Goal: Information Seeking & Learning: Understand process/instructions

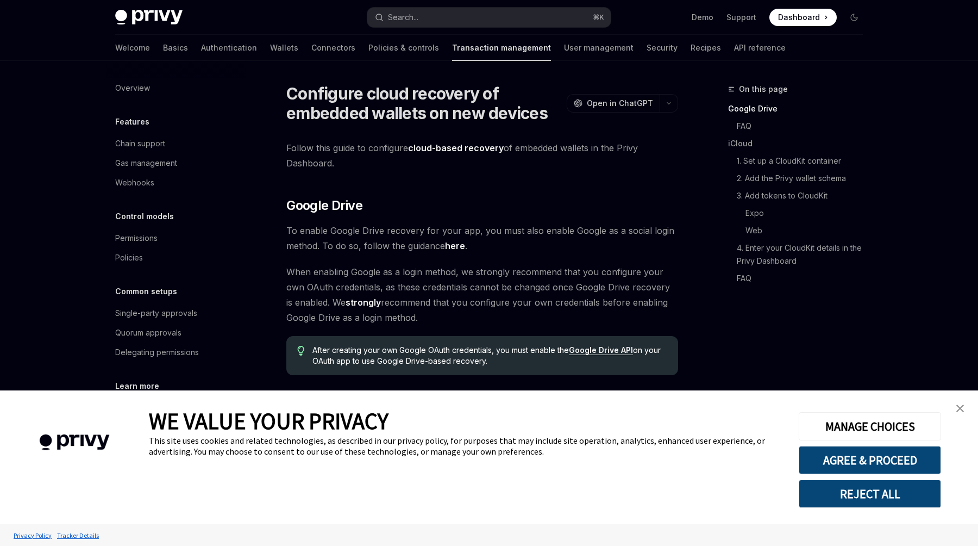
click at [386, 154] on span "Follow this guide to configure cloud-based recovery of embedded wallets in the …" at bounding box center [482, 155] width 392 height 30
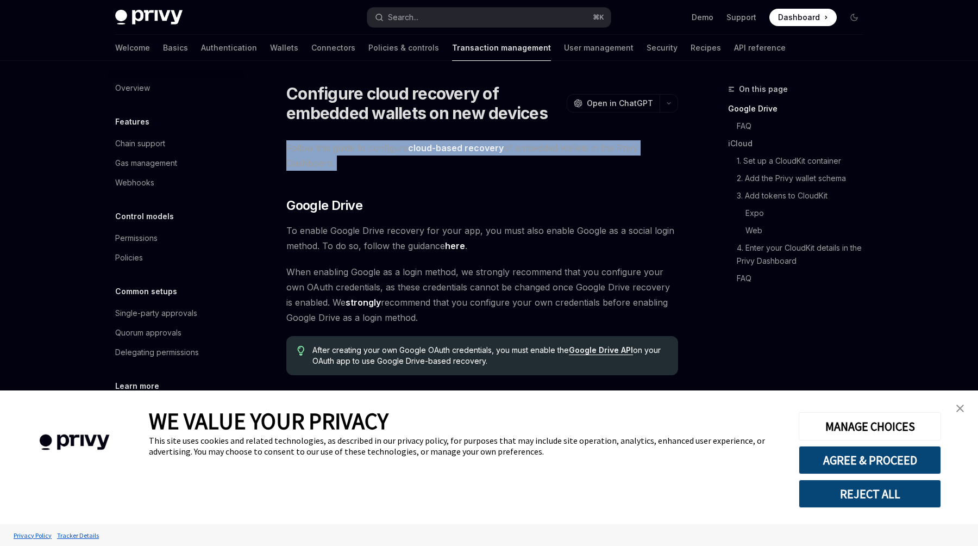
click at [963, 408] on img "close banner" at bounding box center [960, 408] width 8 height 8
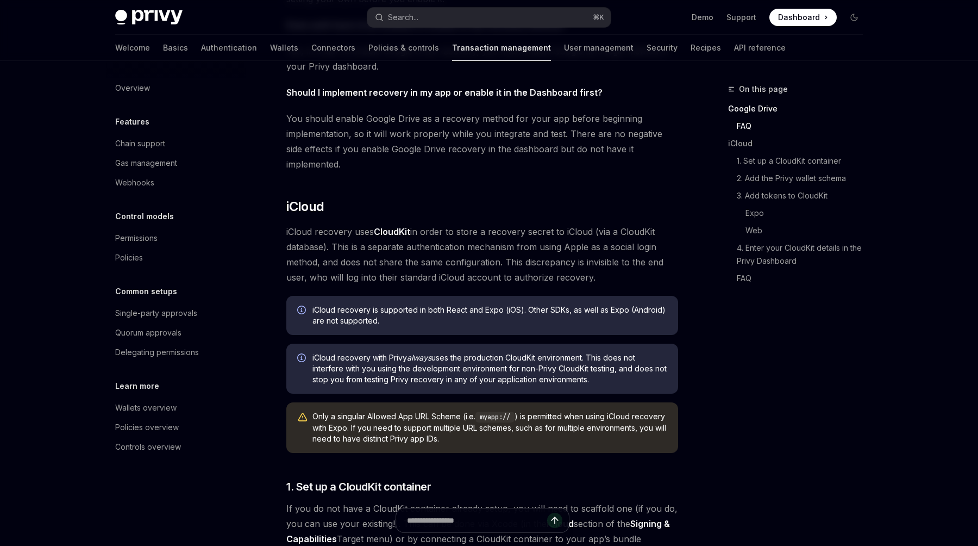
scroll to position [604, 0]
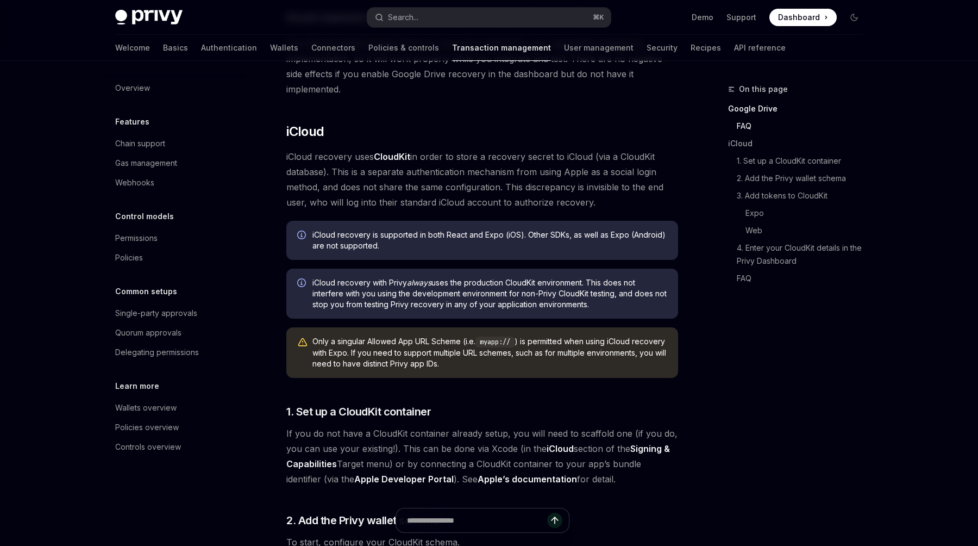
click at [459, 337] on span "Only a singular Allowed App URL Scheme (i.e. myapp:// ) is permitted when using…" at bounding box center [489, 352] width 355 height 33
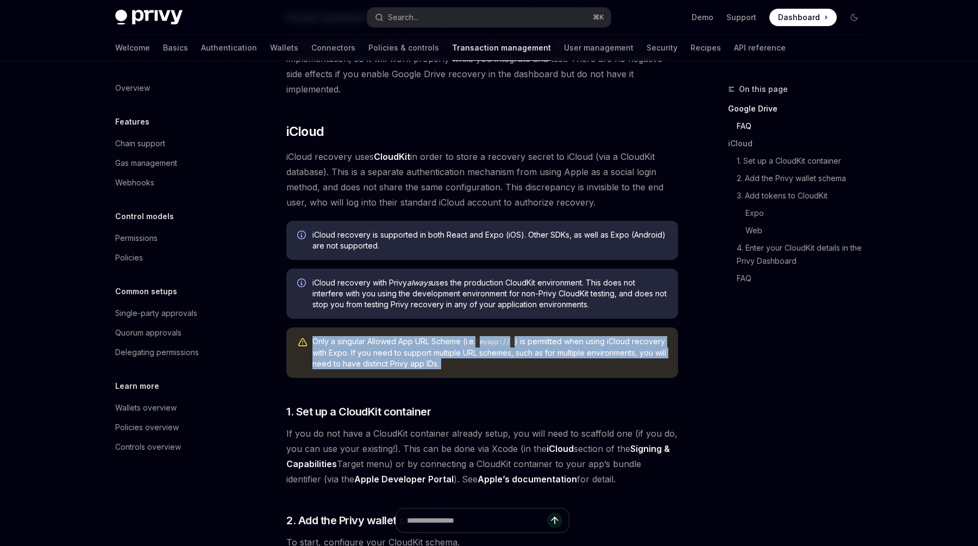
click at [459, 337] on span "Only a singular Allowed App URL Scheme (i.e. myapp:// ) is permitted when using…" at bounding box center [489, 352] width 355 height 33
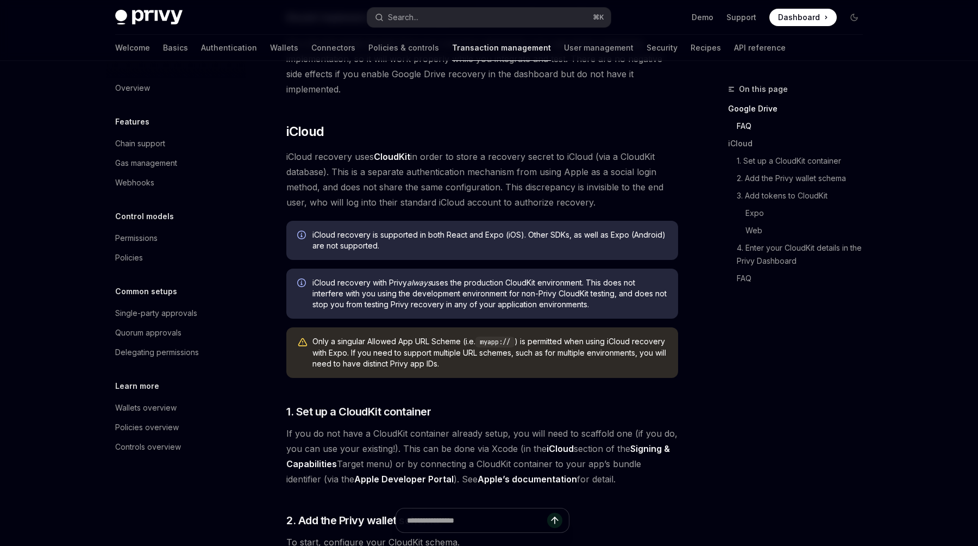
click at [459, 337] on span "Only a singular Allowed App URL Scheme (i.e. myapp:// ) is permitted when using…" at bounding box center [489, 352] width 355 height 33
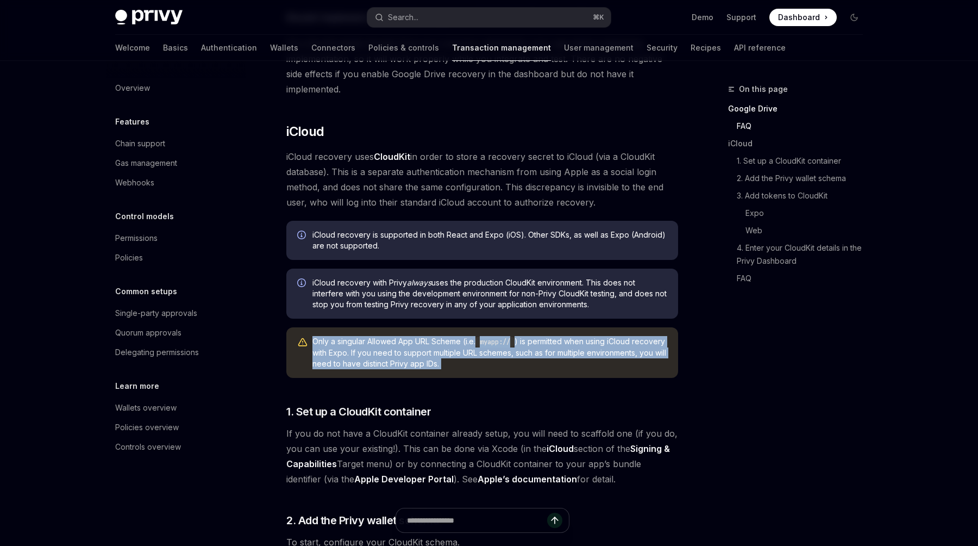
click at [465, 168] on span "iCloud recovery uses CloudKit in order to store a recovery secret to iCloud (vi…" at bounding box center [482, 179] width 392 height 61
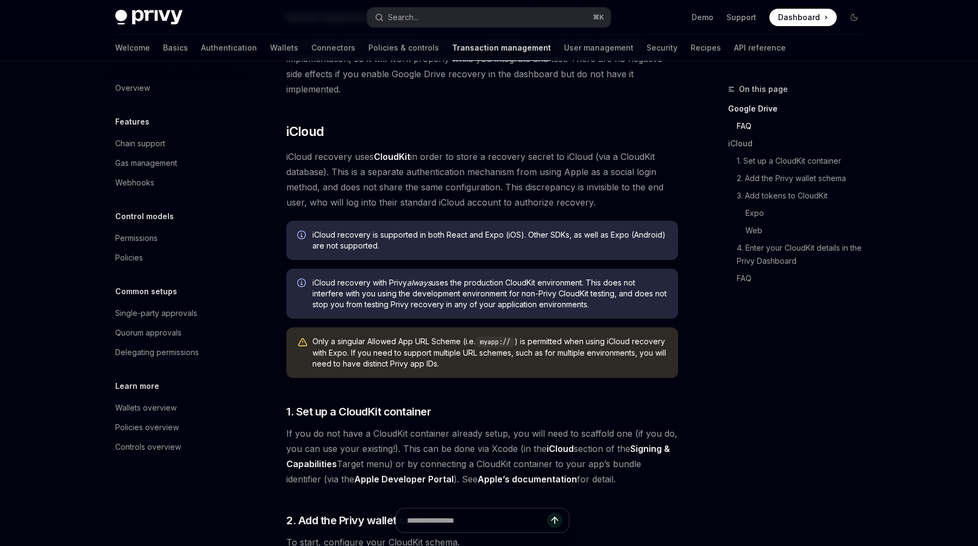
click at [465, 168] on span "iCloud recovery uses CloudKit in order to store a recovery secret to iCloud (vi…" at bounding box center [482, 179] width 392 height 61
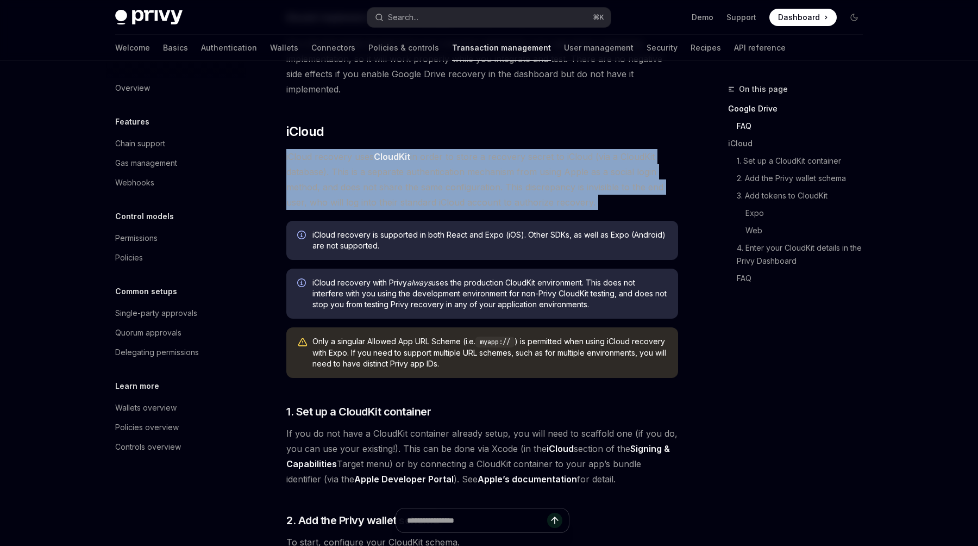
click at [465, 168] on span "iCloud recovery uses CloudKit in order to store a recovery secret to iCloud (vi…" at bounding box center [482, 179] width 392 height 61
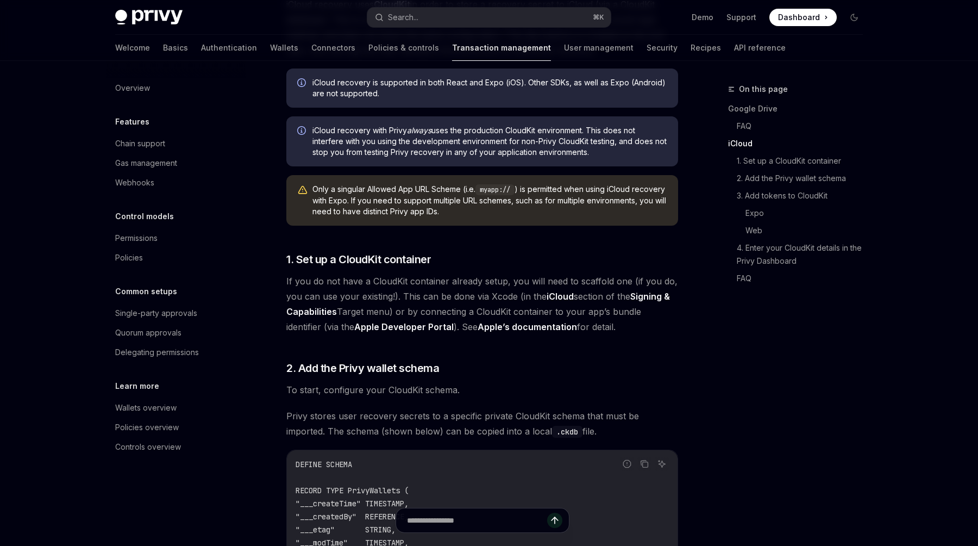
scroll to position [762, 0]
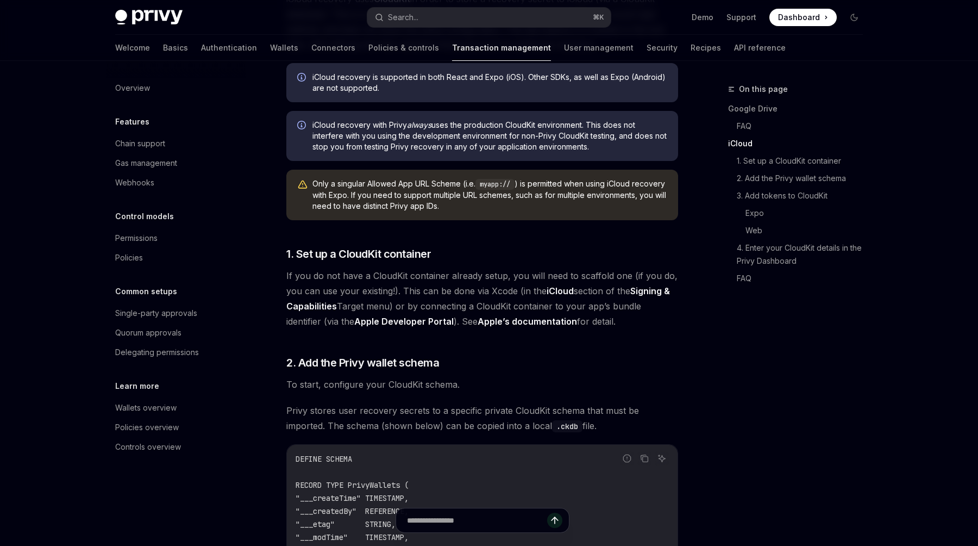
click at [436, 277] on span "If you do not have a CloudKit container already setup, you will need to scaffol…" at bounding box center [482, 298] width 392 height 61
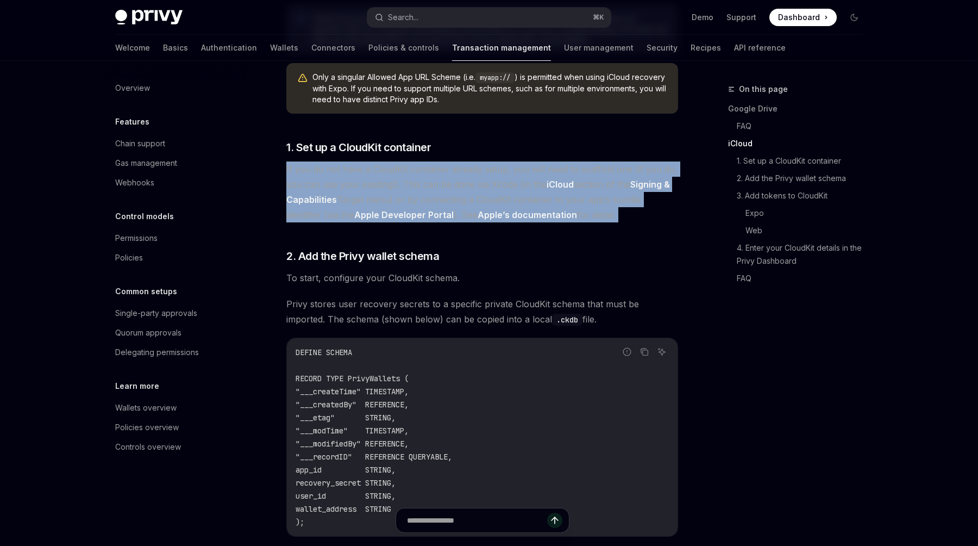
scroll to position [869, 0]
click at [445, 270] on span "To start, configure your CloudKit schema." at bounding box center [482, 277] width 392 height 15
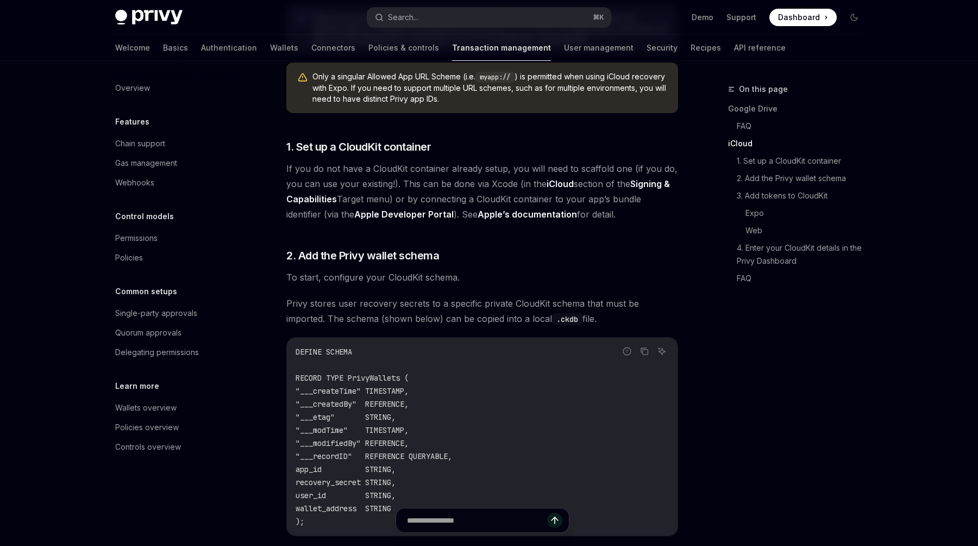
click at [445, 270] on span "To start, configure your CloudKit schema." at bounding box center [482, 277] width 392 height 15
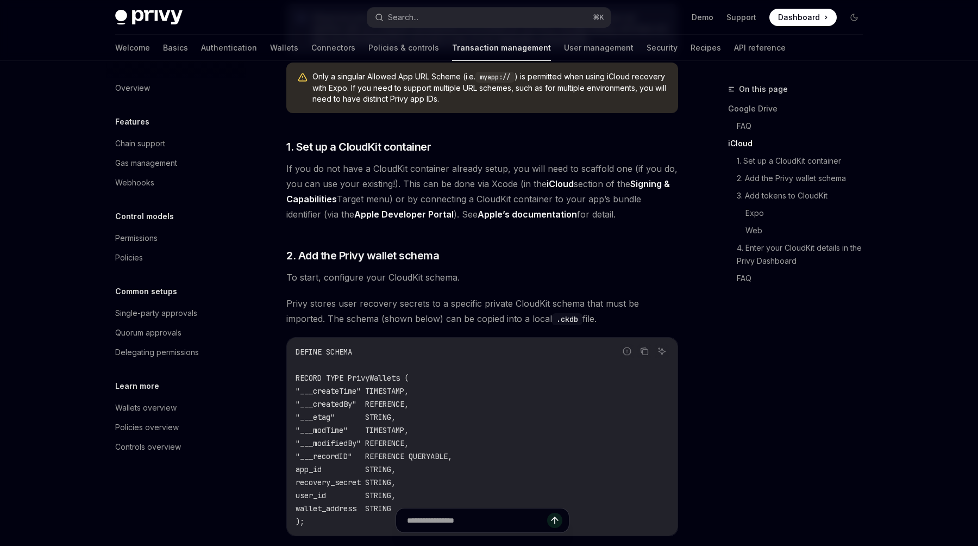
click at [442, 296] on span "Privy stores user recovery secrets to a specific private CloudKit schema that m…" at bounding box center [482, 311] width 392 height 30
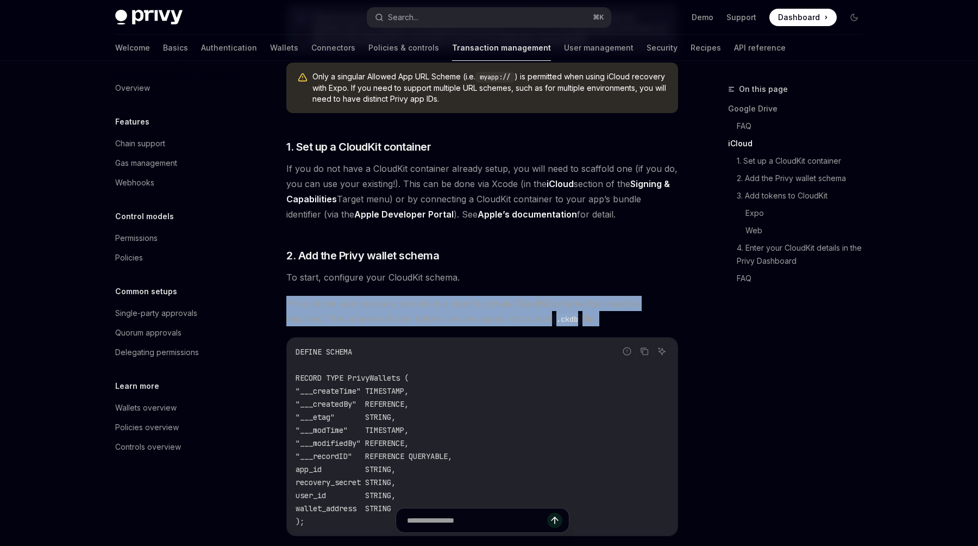
click at [442, 296] on span "Privy stores user recovery secrets to a specific private CloudKit schema that m…" at bounding box center [482, 311] width 392 height 30
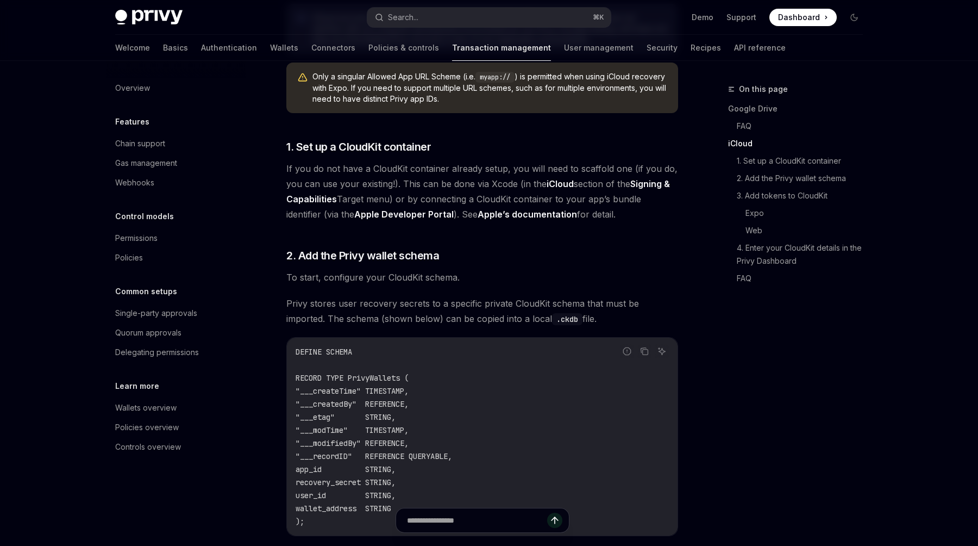
click at [442, 296] on span "Privy stores user recovery secrets to a specific private CloudKit schema that m…" at bounding box center [482, 311] width 392 height 30
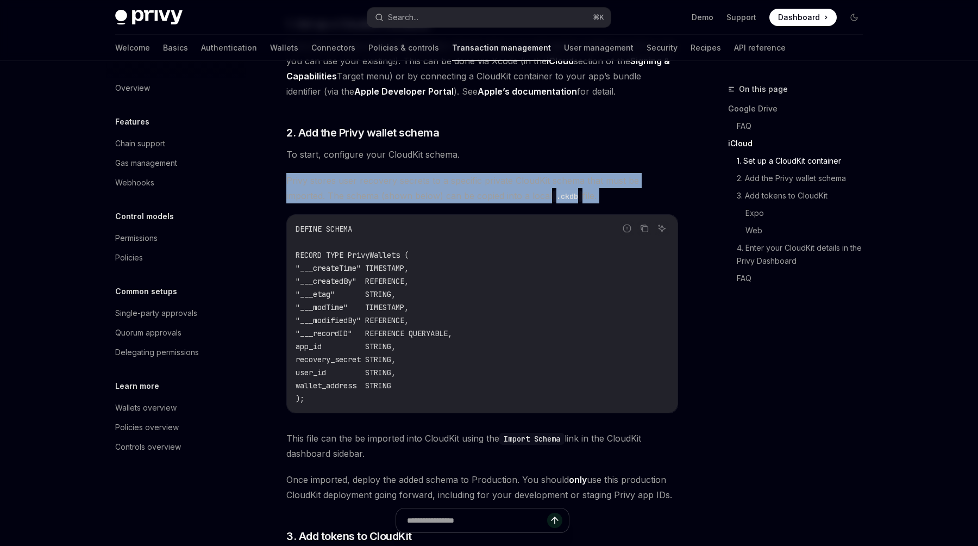
scroll to position [1008, 0]
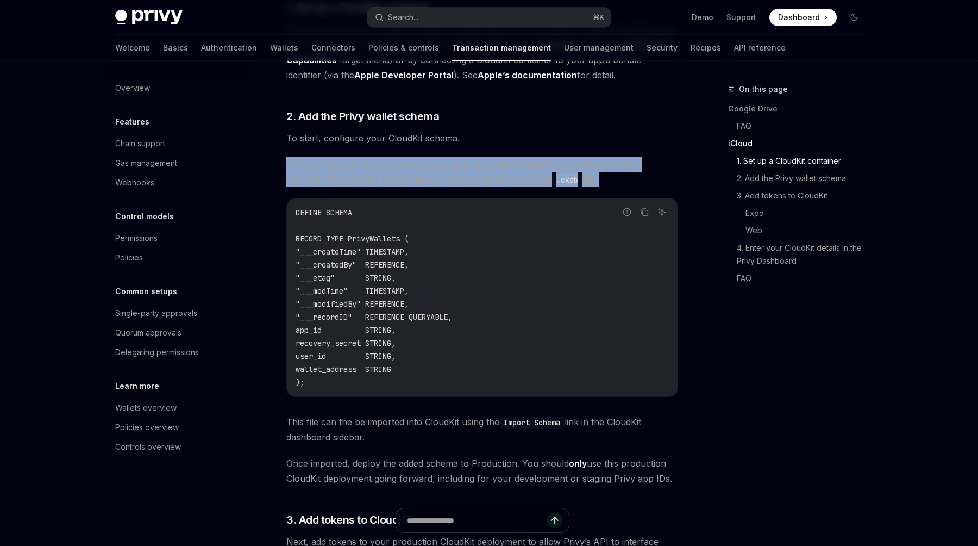
click at [442, 283] on code "DEFINE SCHEMA RECORD TYPE PrivyWallets ( "___createTime" TIMESTAMP, "___created…" at bounding box center [482, 297] width 373 height 183
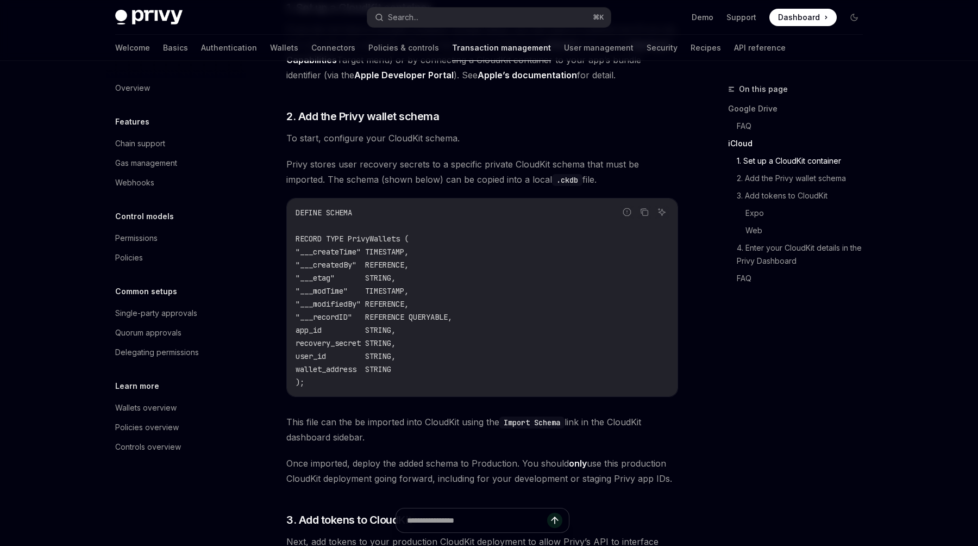
click at [442, 283] on code "DEFINE SCHEMA RECORD TYPE PrivyWallets ( "___createTime" TIMESTAMP, "___created…" at bounding box center [482, 297] width 373 height 183
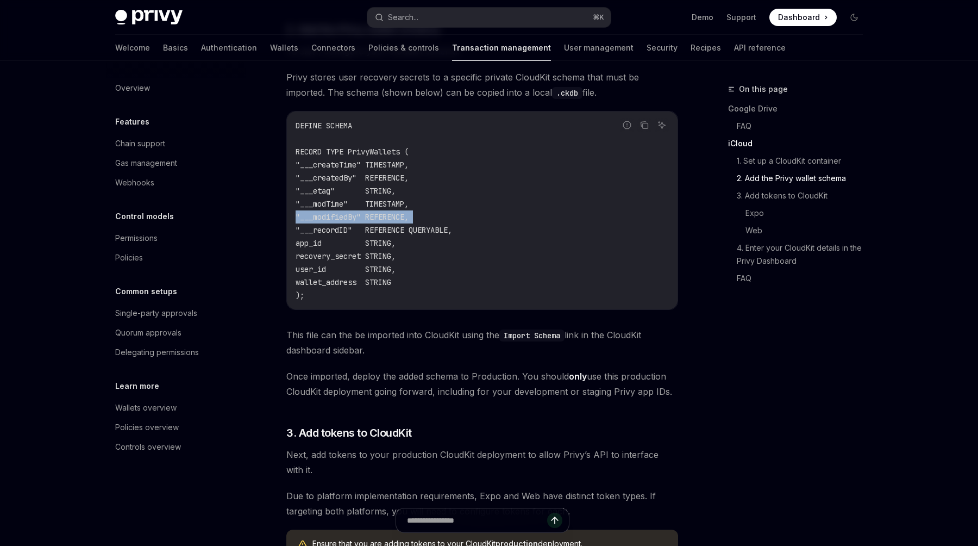
scroll to position [1102, 0]
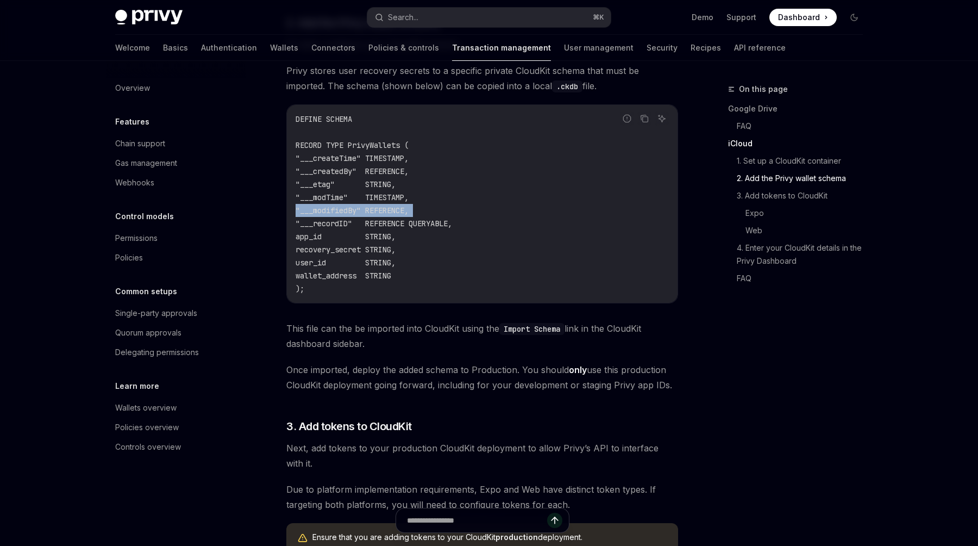
click at [435, 329] on span "This file can the be imported into CloudKit using the Import Schema link in the…" at bounding box center [482, 336] width 392 height 30
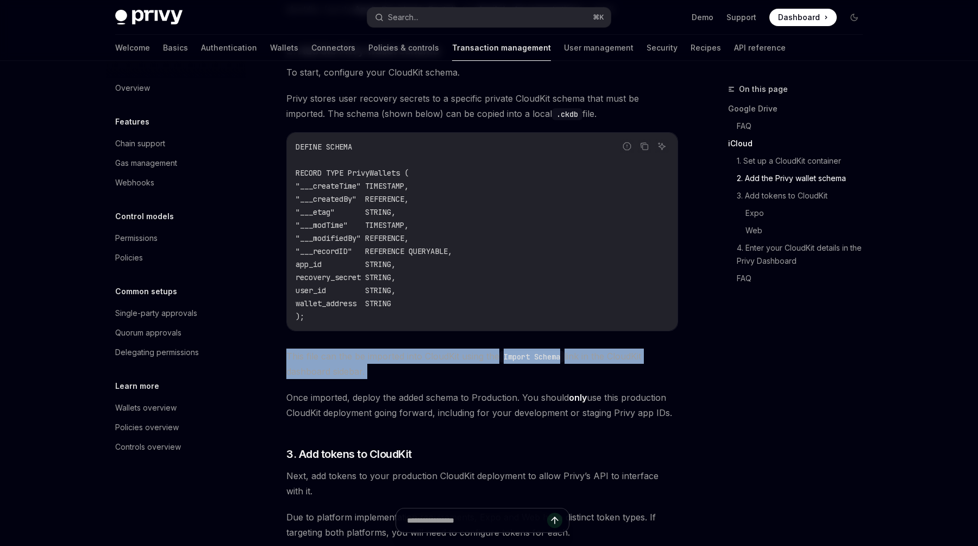
scroll to position [1056, 0]
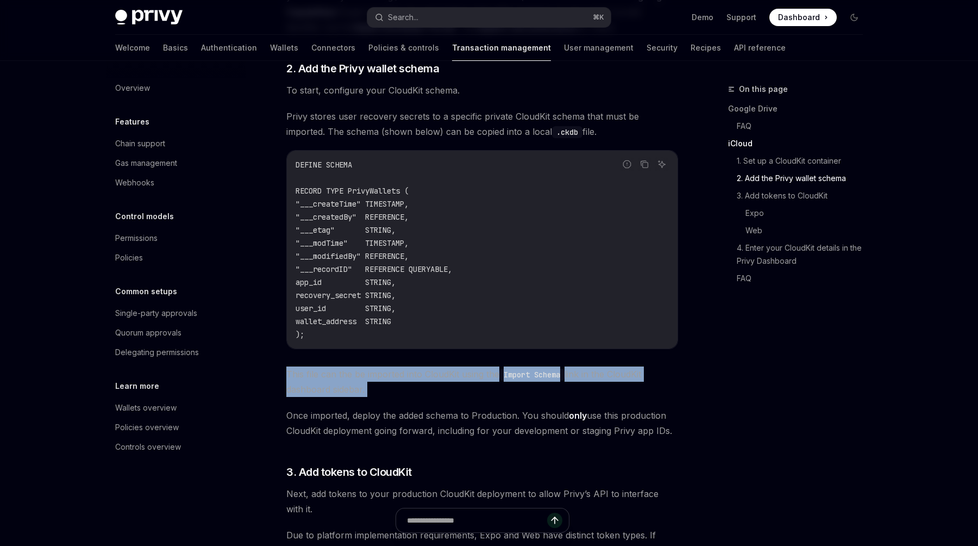
click at [435, 329] on div "DEFINE SCHEMA RECORD TYPE PrivyWallets ( "___createTime" TIMESTAMP, "___created…" at bounding box center [482, 250] width 391 height 198
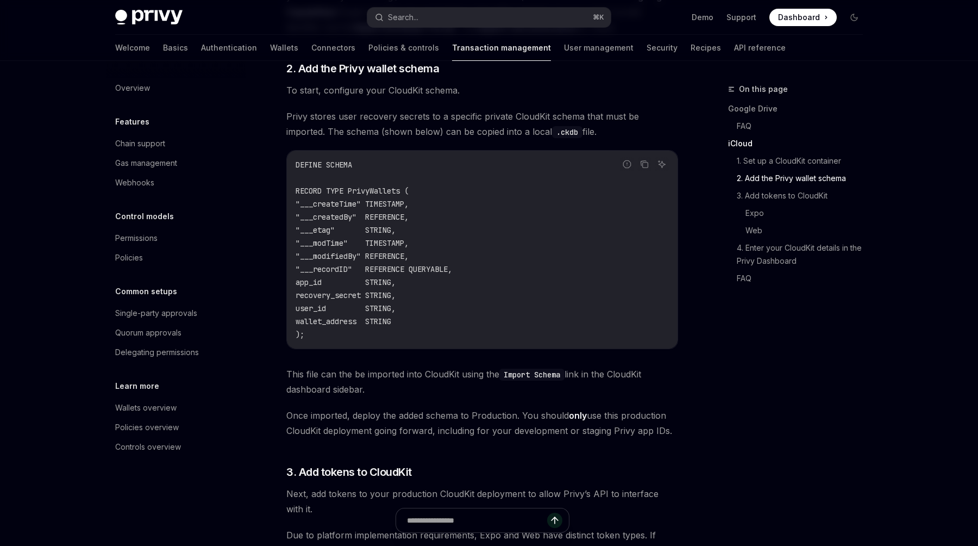
click at [435, 329] on div "DEFINE SCHEMA RECORD TYPE PrivyWallets ( "___createTime" TIMESTAMP, "___created…" at bounding box center [482, 250] width 391 height 198
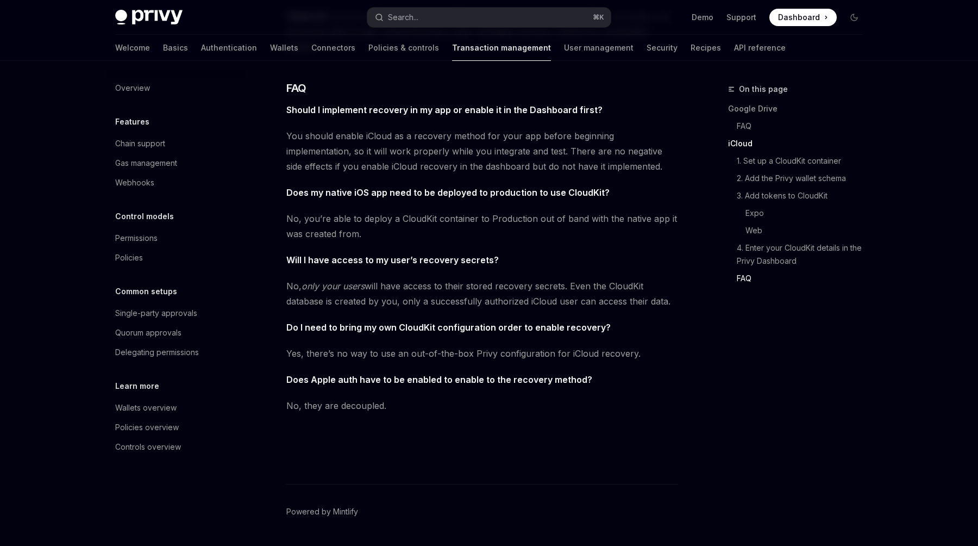
scroll to position [2009, 0]
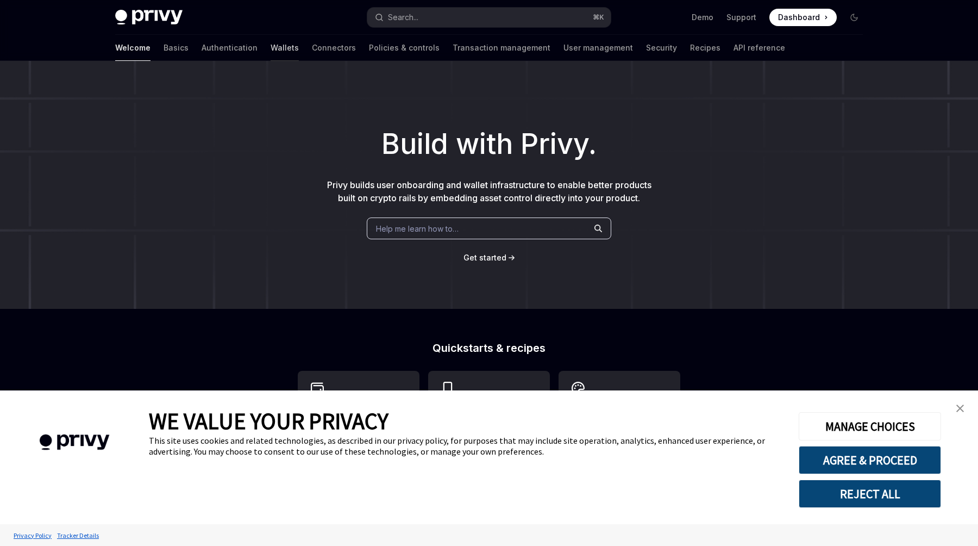
click at [271, 51] on link "Wallets" at bounding box center [285, 48] width 28 height 26
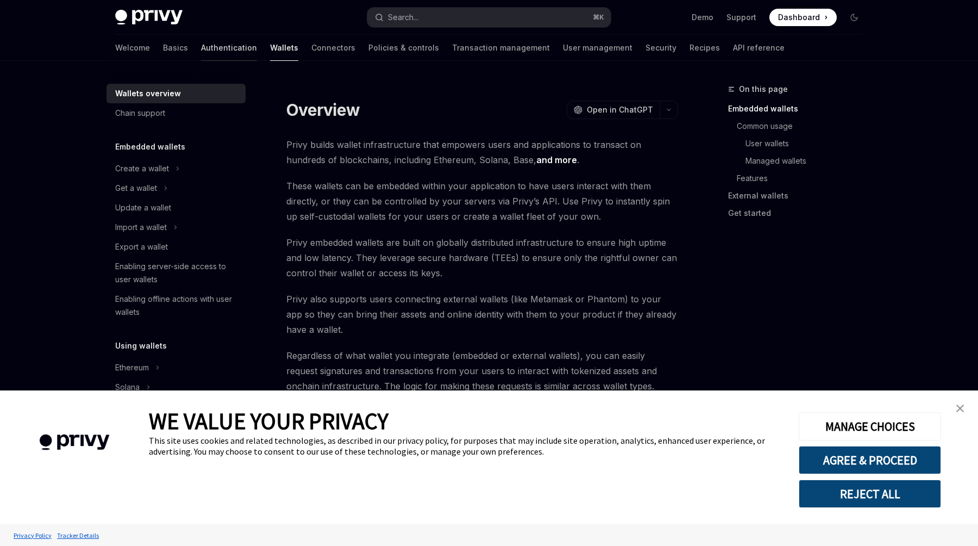
click at [201, 53] on link "Authentication" at bounding box center [229, 48] width 56 height 26
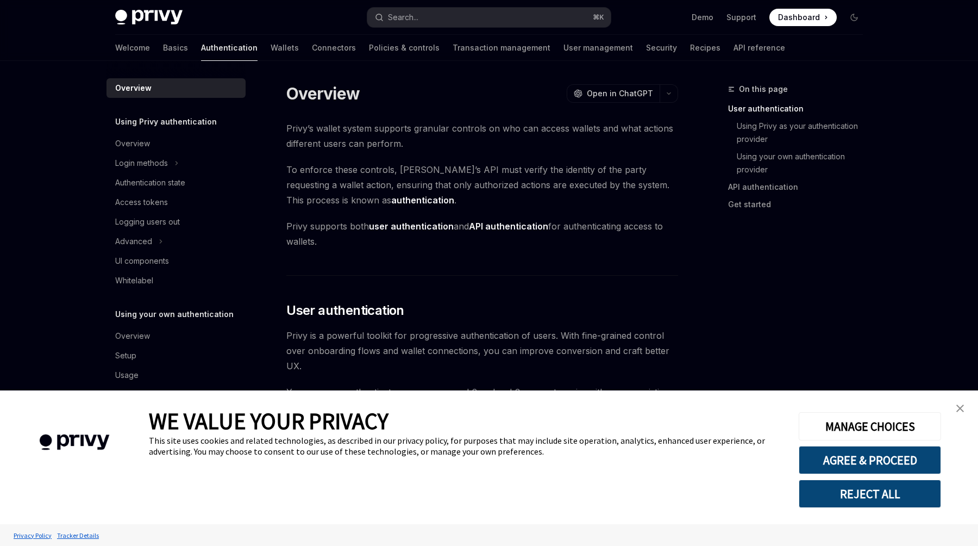
click at [963, 411] on img "close banner" at bounding box center [960, 408] width 8 height 8
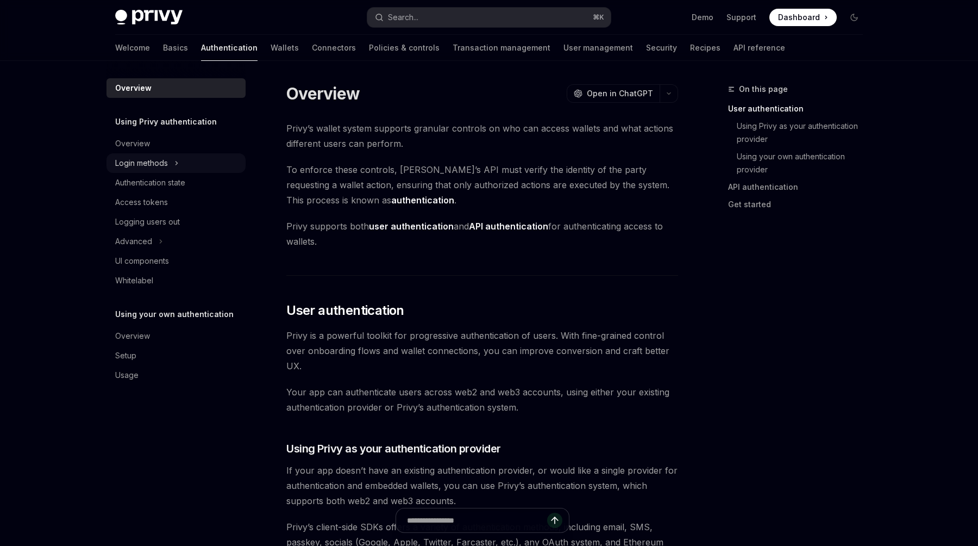
click at [163, 166] on div "Login methods" at bounding box center [141, 163] width 53 height 13
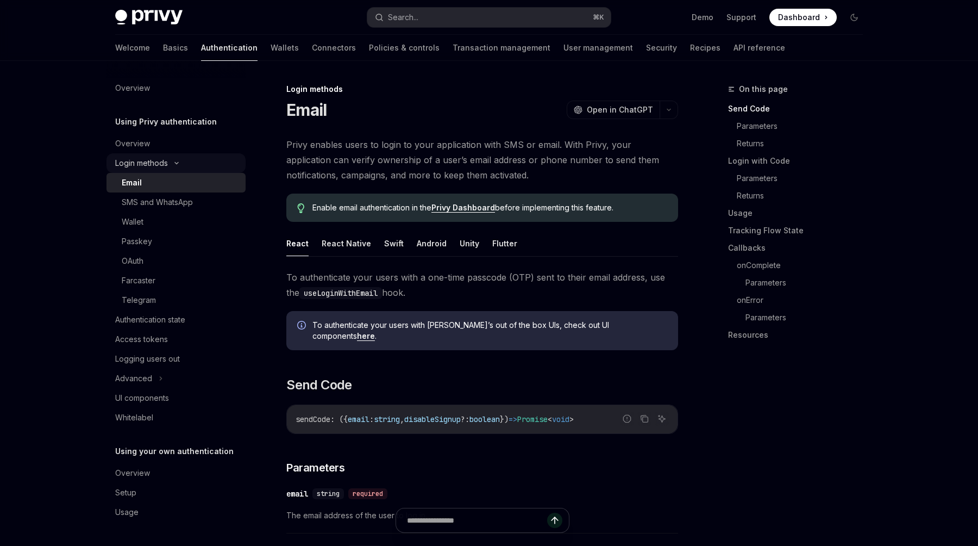
click at [165, 162] on div "Login methods" at bounding box center [141, 163] width 53 height 13
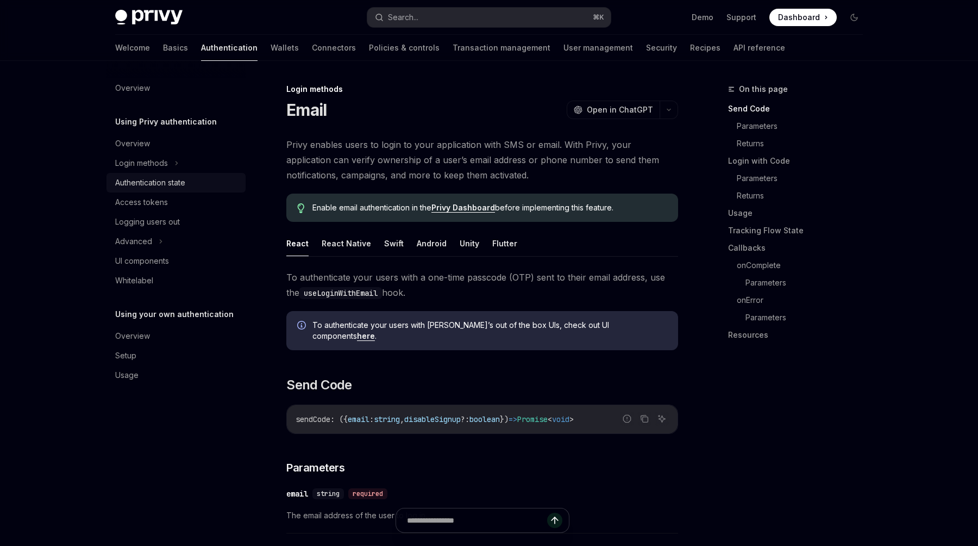
click at [168, 191] on link "Authentication state" at bounding box center [176, 183] width 139 height 20
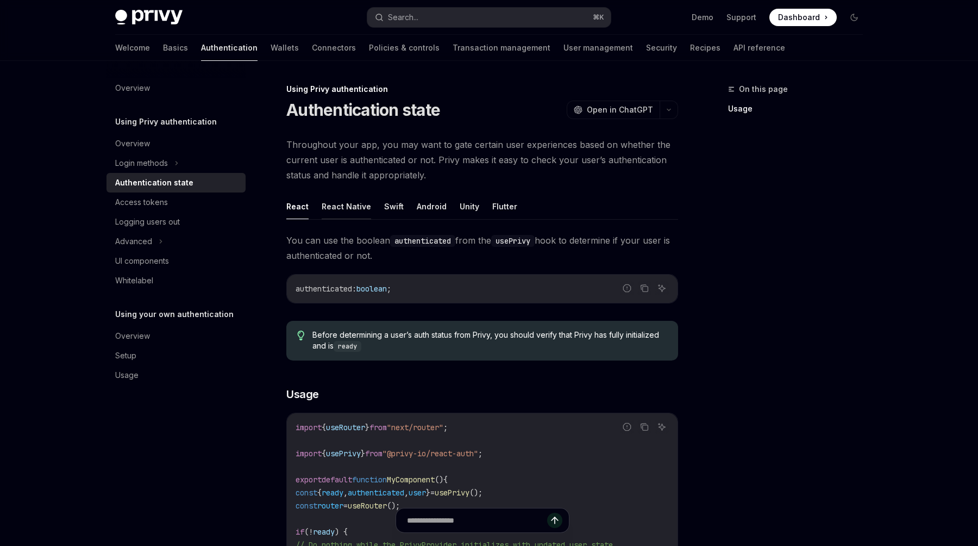
click at [349, 202] on button "React Native" at bounding box center [346, 206] width 49 height 26
type textarea "*"
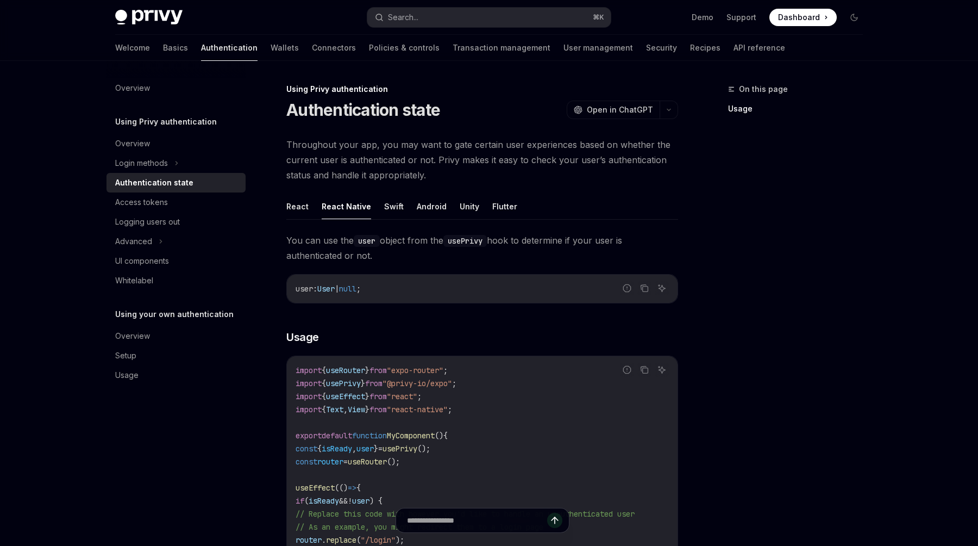
click at [404, 256] on span "You can use the user object from the usePrivy hook to determine if your user is…" at bounding box center [482, 248] width 392 height 30
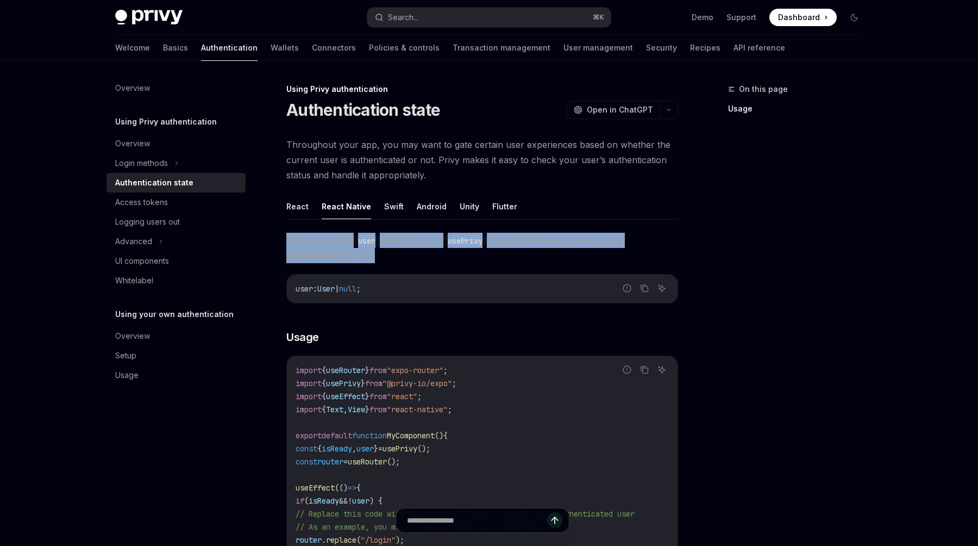
click at [404, 256] on span "You can use the user object from the usePrivy hook to determine if your user is…" at bounding box center [482, 248] width 392 height 30
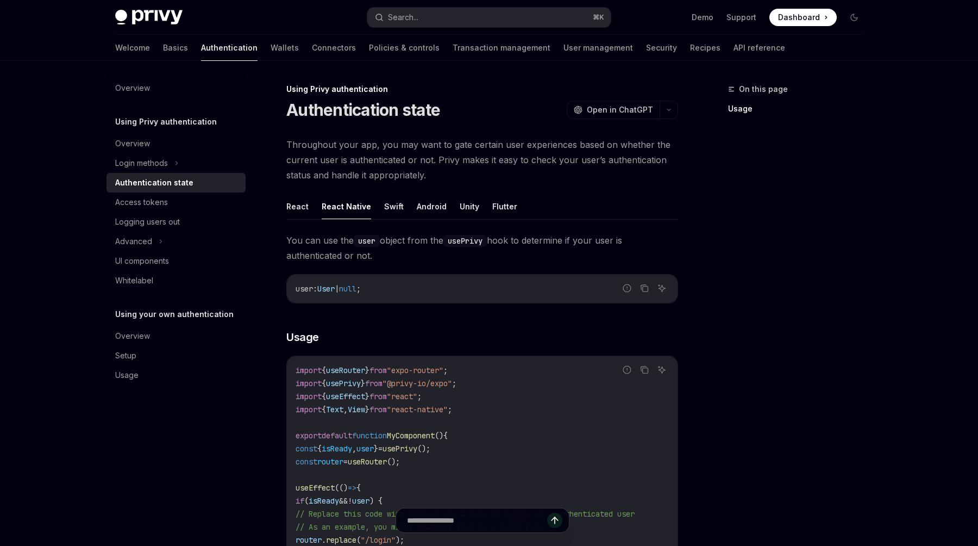
click at [404, 256] on span "You can use the user object from the usePrivy hook to determine if your user is…" at bounding box center [482, 248] width 392 height 30
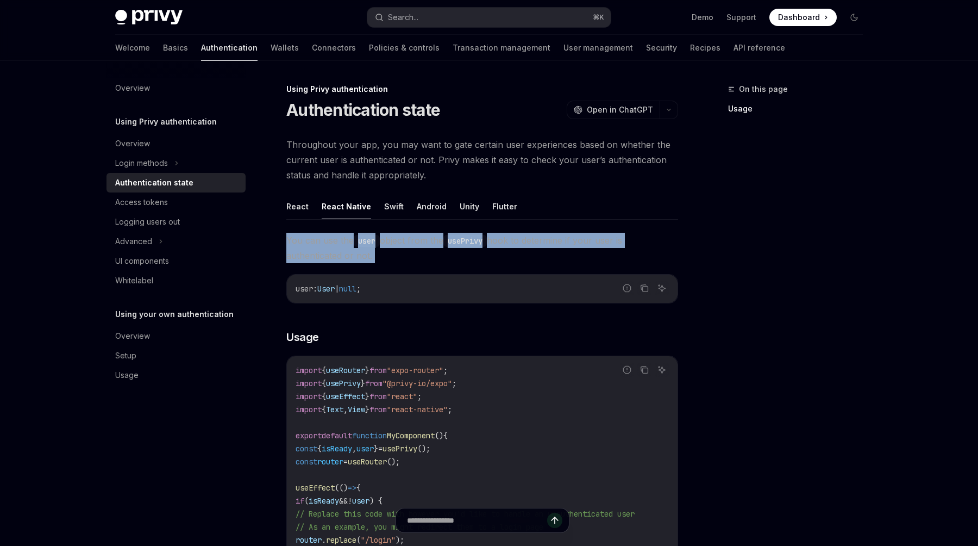
click at [404, 256] on span "You can use the user object from the usePrivy hook to determine if your user is…" at bounding box center [482, 248] width 392 height 30
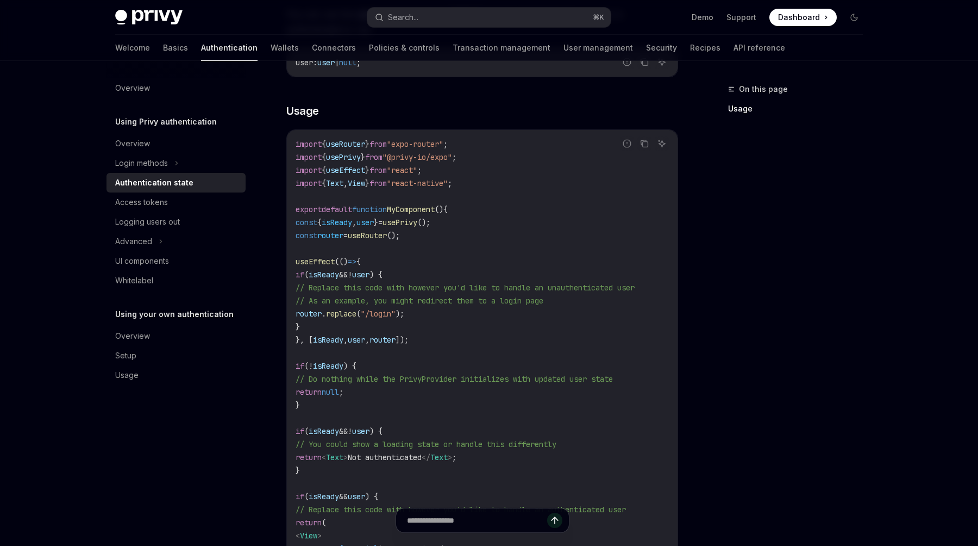
scroll to position [229, 0]
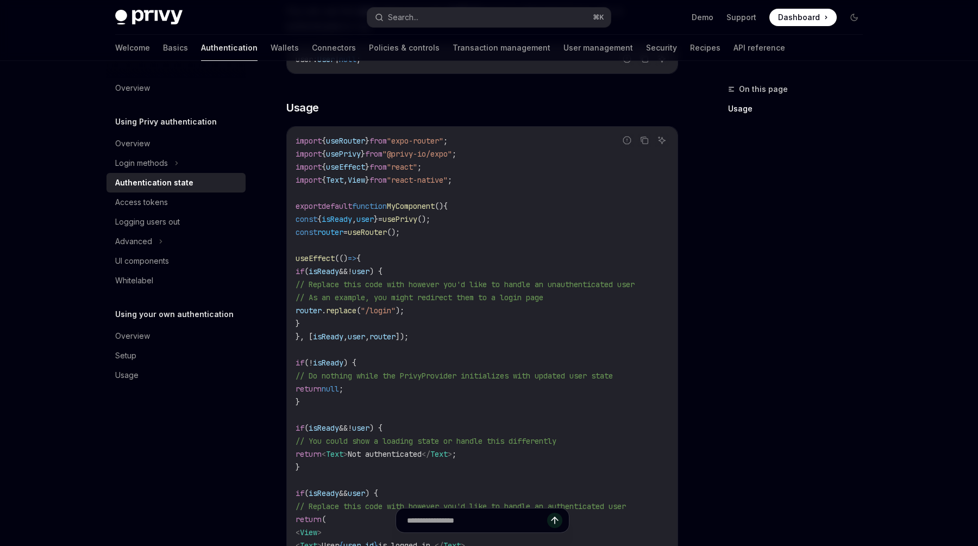
click at [545, 308] on code "import { useRouter } from "expo-router" ; import { usePrivy } from "@privy-io/e…" at bounding box center [482, 369] width 373 height 470
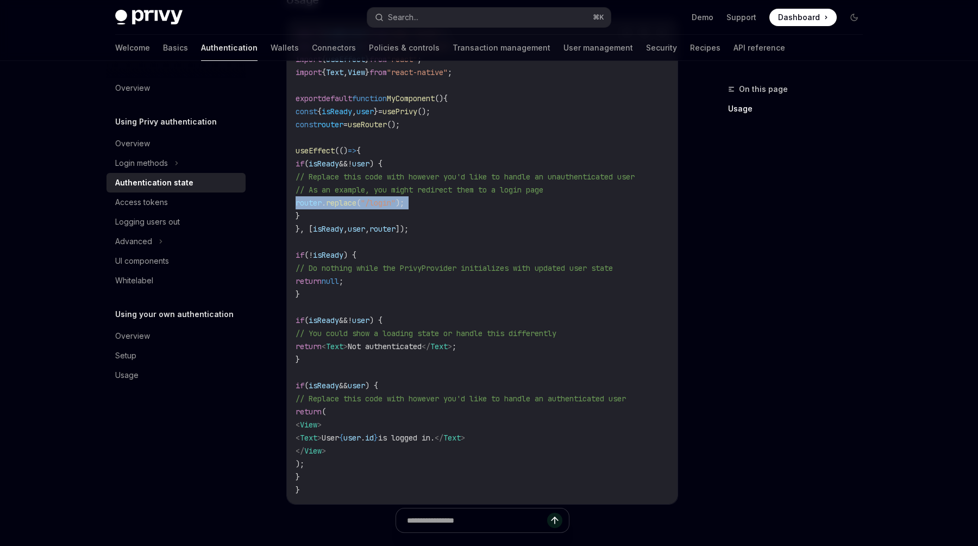
scroll to position [337, 0]
click at [520, 395] on span "// Replace this code with however you'd like to handle an authenticated user" at bounding box center [461, 398] width 330 height 10
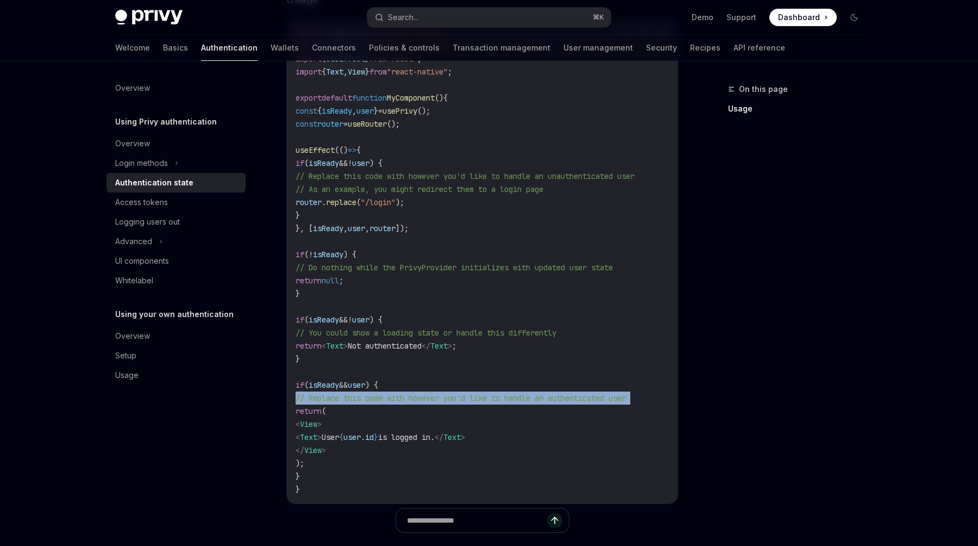
click at [520, 395] on span "// Replace this code with however you'd like to handle an authenticated user" at bounding box center [461, 398] width 330 height 10
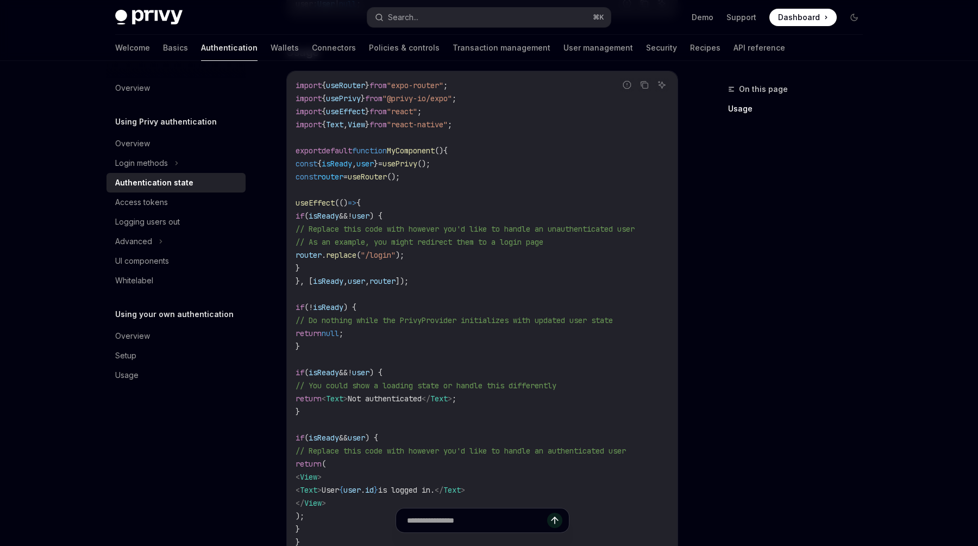
scroll to position [254, 0]
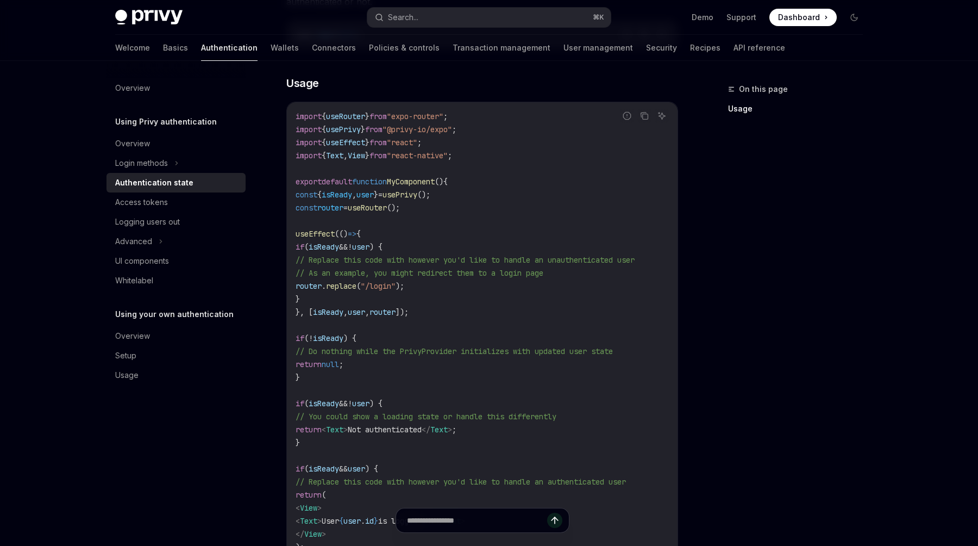
click at [417, 192] on span "usePrivy" at bounding box center [400, 195] width 35 height 10
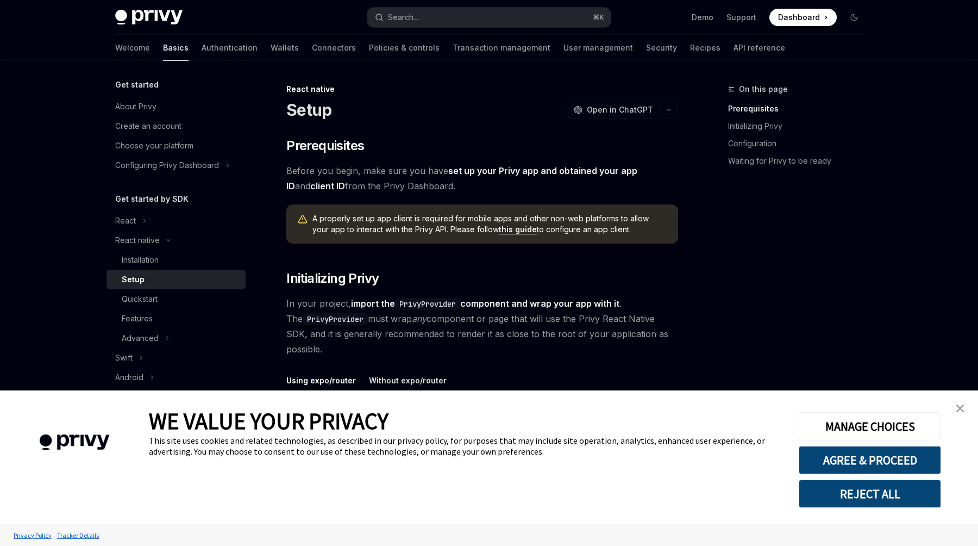
type textarea "*"
click at [962, 404] on img "close banner" at bounding box center [960, 408] width 8 height 8
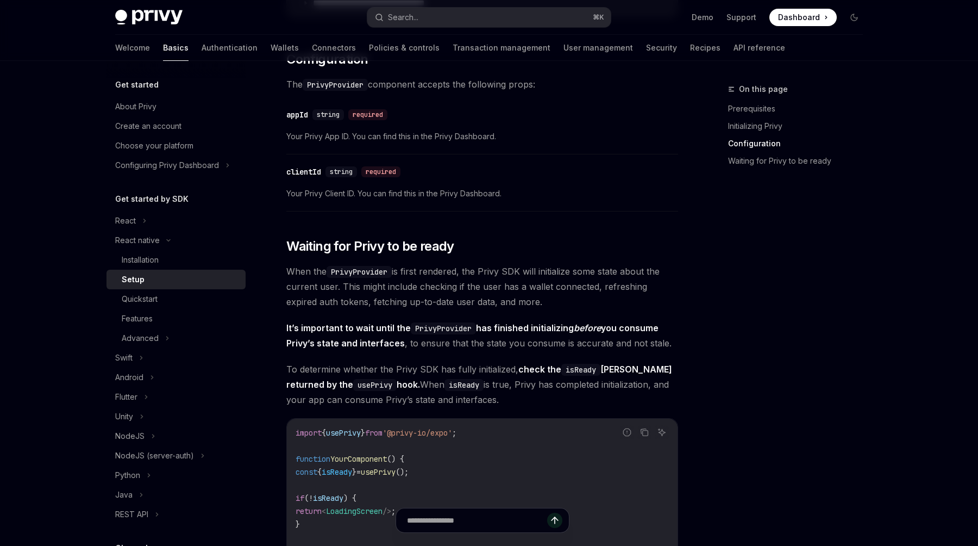
scroll to position [622, 0]
click at [559, 287] on span "When the PrivyProvider is first rendered, the Privy SDK will initialize some st…" at bounding box center [482, 286] width 392 height 46
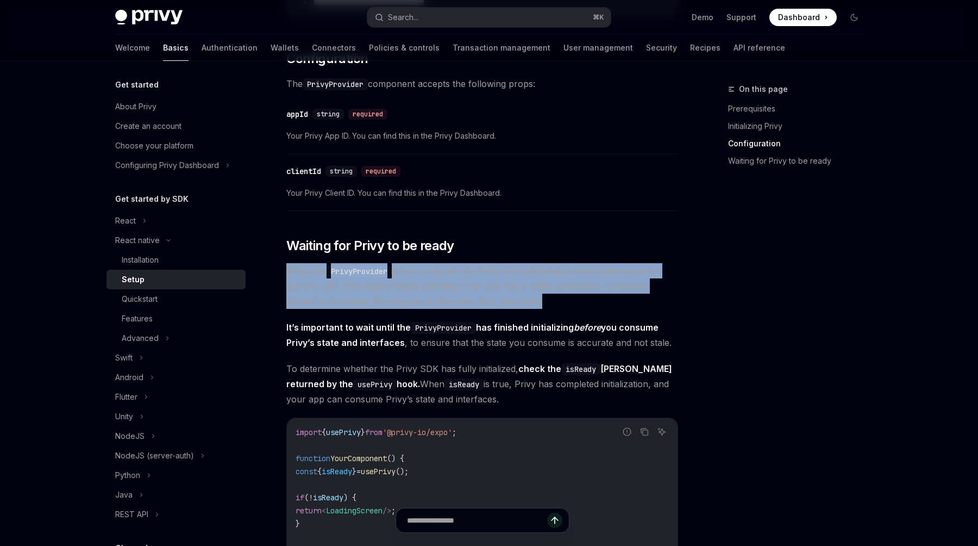
click at [559, 287] on span "When the PrivyProvider is first rendered, the Privy SDK will initialize some st…" at bounding box center [482, 286] width 392 height 46
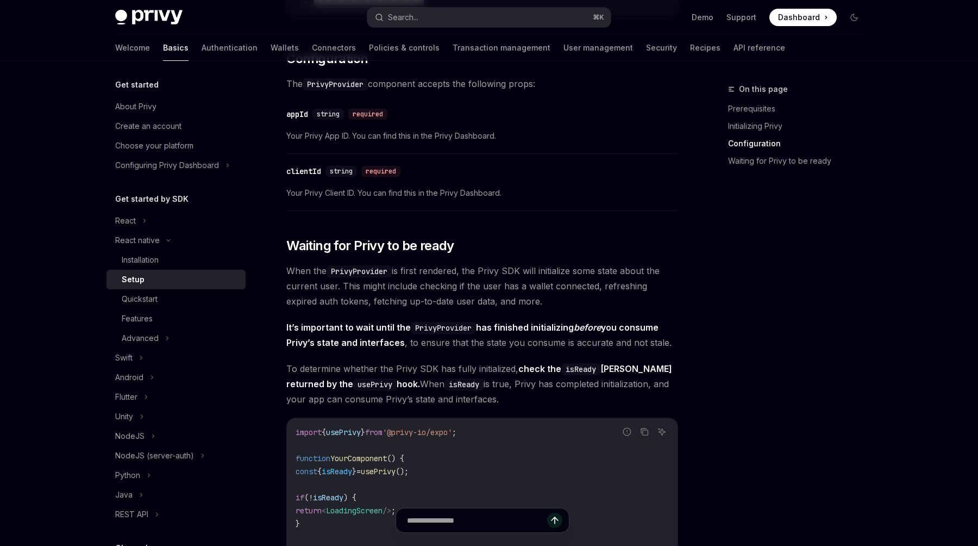
click at [559, 287] on span "When the PrivyProvider is first rendered, the Privy SDK will initialize some st…" at bounding box center [482, 286] width 392 height 46
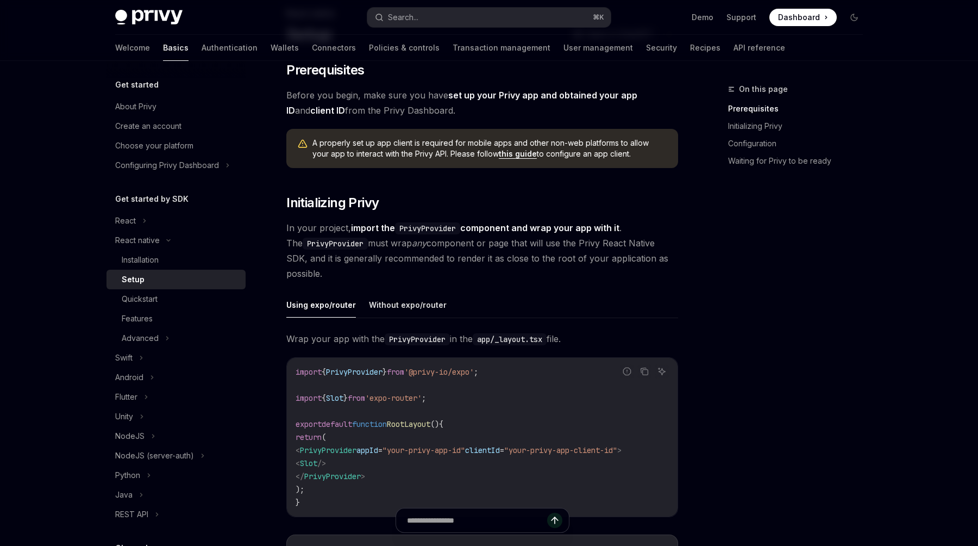
scroll to position [42, 0]
